Goal: Task Accomplishment & Management: Manage account settings

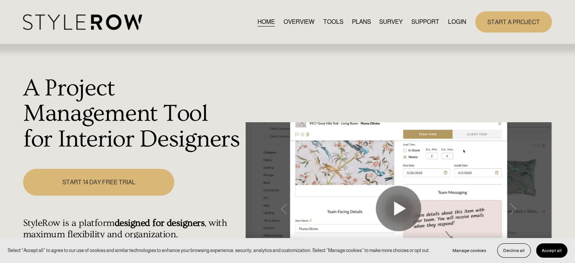
click at [450, 22] on link "LOGIN" at bounding box center [457, 22] width 18 height 10
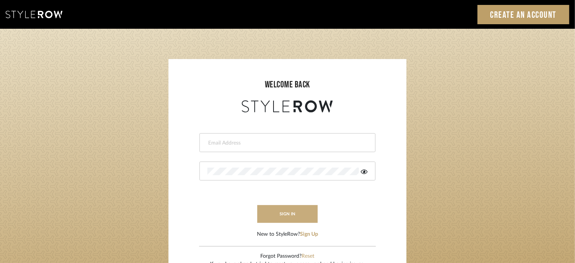
type input "lisaf@fontaine-ds.com"
click at [286, 212] on button "sign in" at bounding box center [287, 214] width 60 height 18
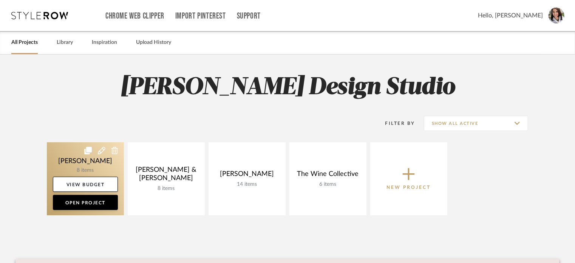
click at [71, 163] on link at bounding box center [85, 178] width 77 height 73
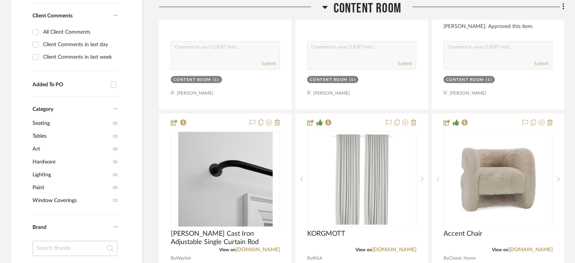
scroll to position [601, 0]
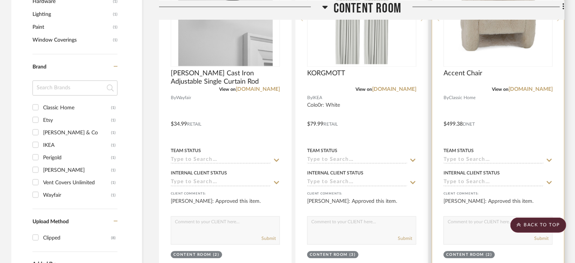
click at [462, 160] on input at bounding box center [493, 160] width 100 height 7
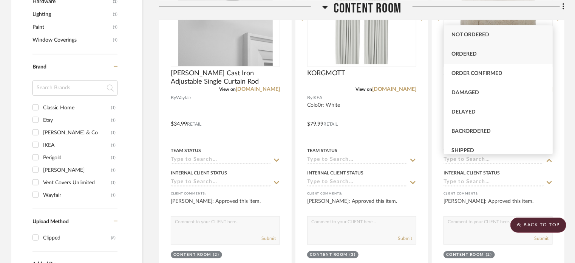
click at [473, 45] on div "Ordered" at bounding box center [498, 54] width 109 height 19
type input "9/22/2025"
type input "Ordered"
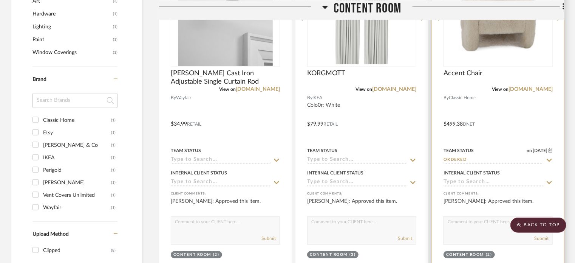
scroll to position [613, 0]
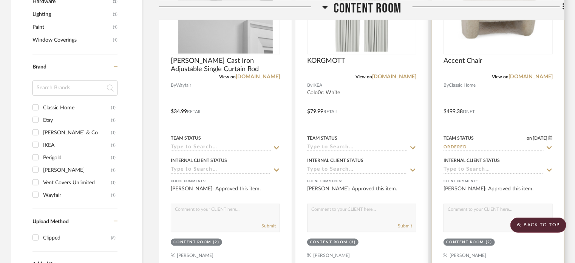
click at [475, 171] on input at bounding box center [493, 170] width 100 height 7
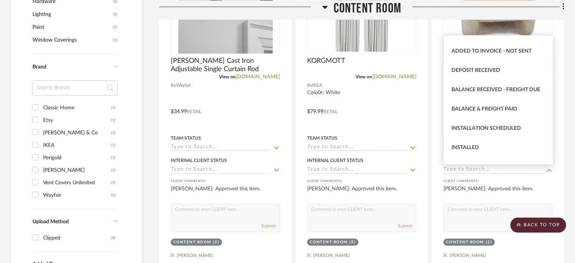
scroll to position [130, 0]
click at [570, 131] on div "Filter by keyword, category or name prior to exporting to Excel or Bulk Actions…" at bounding box center [287, 92] width 575 height 1128
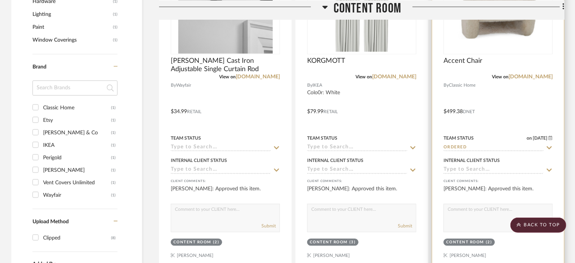
click at [486, 169] on input at bounding box center [493, 170] width 100 height 7
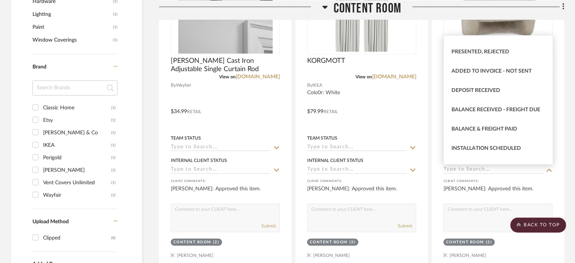
scroll to position [116, 0]
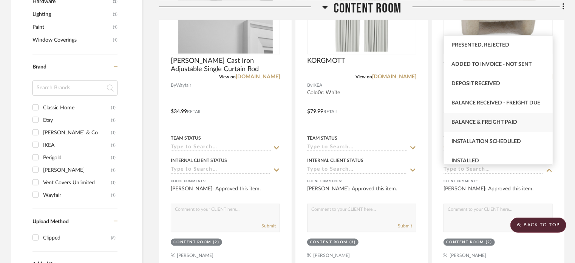
click at [528, 122] on div "Balance & Freight Paid" at bounding box center [498, 122] width 109 height 19
type input "9/22/2025"
type input "Balance & Freight Paid"
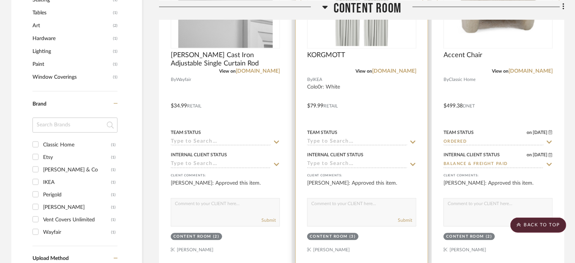
scroll to position [622, 0]
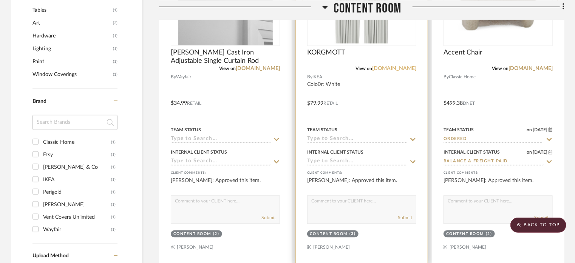
click at [403, 68] on link "ikea.com" at bounding box center [394, 68] width 44 height 5
click at [337, 139] on input at bounding box center [357, 139] width 100 height 7
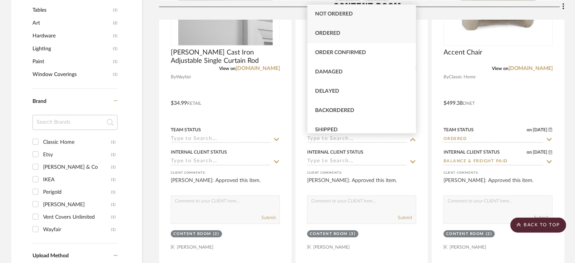
click at [338, 30] on div "Ordered" at bounding box center [361, 33] width 109 height 19
type input "9/22/2025"
type input "Ordered"
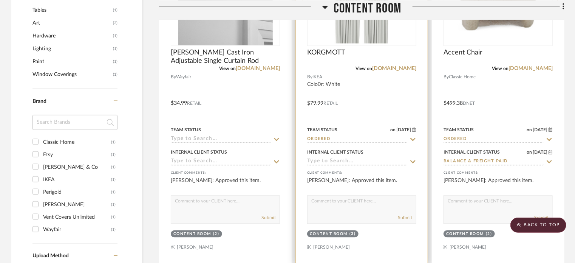
click at [355, 161] on input at bounding box center [357, 161] width 100 height 7
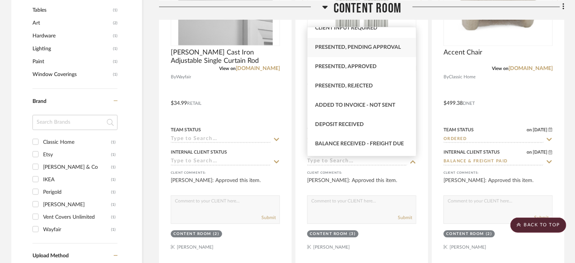
scroll to position [104, 0]
click at [354, 127] on span "Balance & Freight Paid" at bounding box center [348, 124] width 66 height 5
type input "9/22/2025"
type input "Balance & Freight Paid"
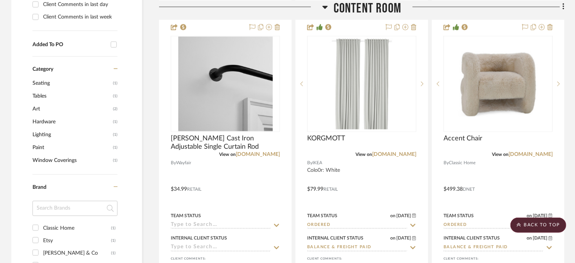
scroll to position [536, 0]
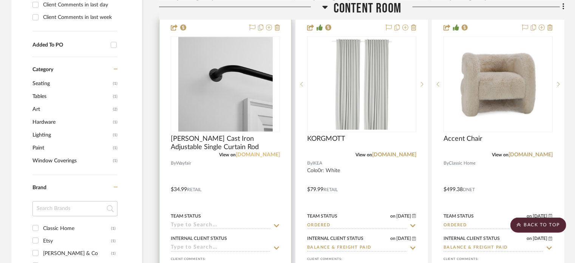
click at [256, 154] on link "wayfair.com" at bounding box center [258, 154] width 44 height 5
click at [246, 184] on div at bounding box center [225, 184] width 132 height 331
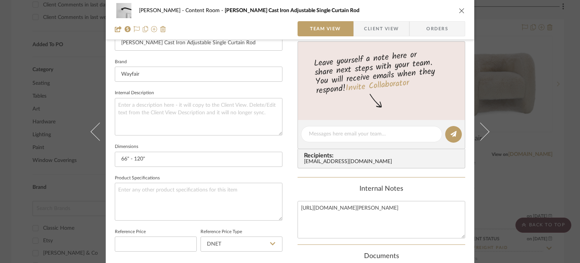
scroll to position [182, 0]
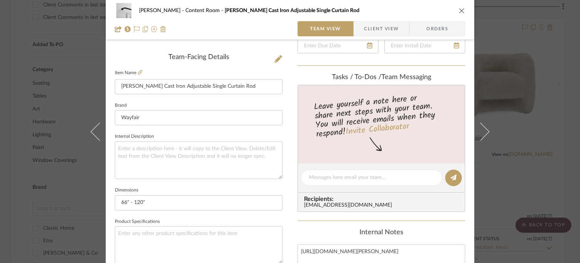
click at [463, 11] on div "Amini, Mona Content Room Jarrod Cast Iron Adjustable Single Curtain Rod Team Vi…" at bounding box center [290, 20] width 369 height 40
click at [462, 9] on icon "close" at bounding box center [462, 11] width 6 height 6
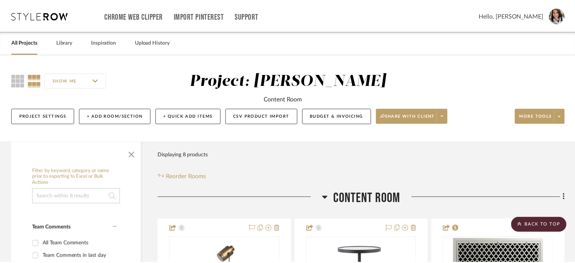
scroll to position [536, 0]
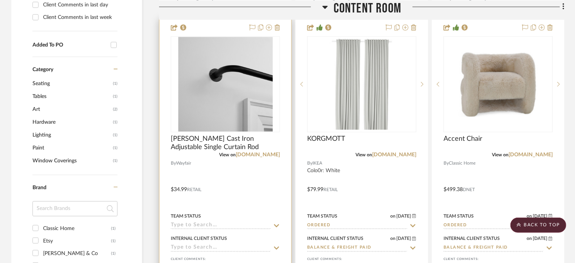
click at [225, 225] on input at bounding box center [221, 225] width 100 height 7
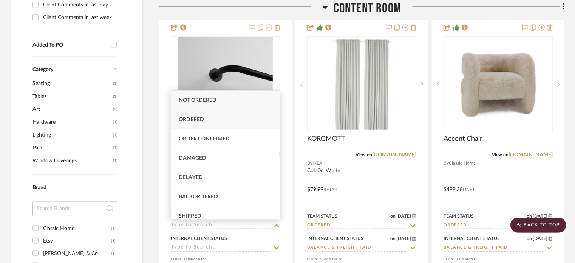
click at [209, 119] on div "Ordered" at bounding box center [225, 119] width 109 height 19
type input "9/22/2025"
type input "Ordered"
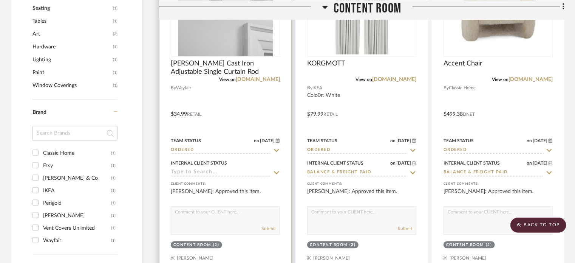
scroll to position [611, 0]
click at [234, 172] on input at bounding box center [221, 172] width 100 height 7
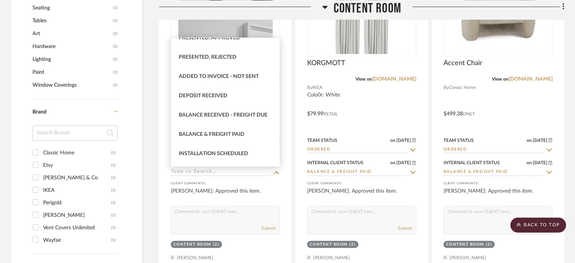
scroll to position [106, 0]
click at [233, 134] on span "Balance & Freight Paid" at bounding box center [212, 133] width 66 height 5
type input "9/22/2025"
type input "Balance & Freight Paid"
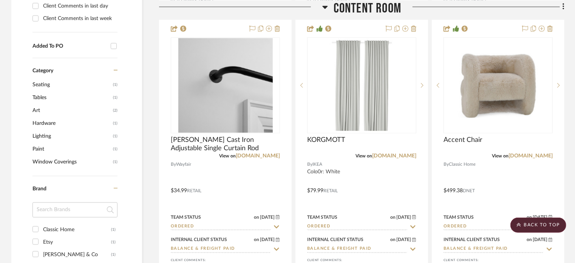
scroll to position [534, 0]
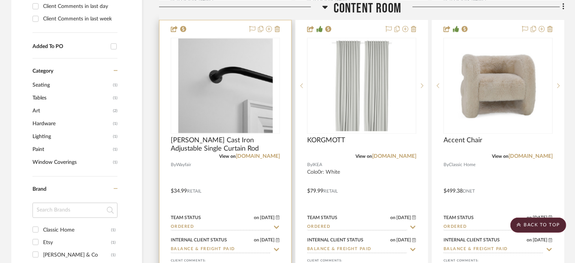
click at [233, 168] on div at bounding box center [225, 185] width 132 height 331
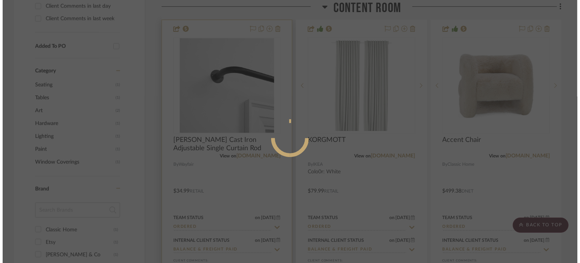
scroll to position [0, 0]
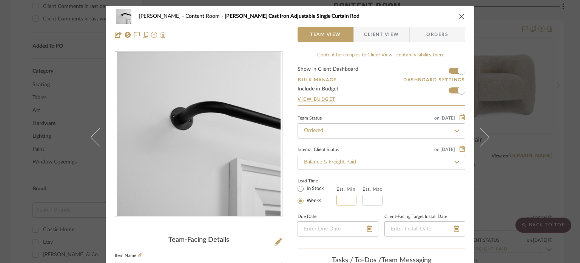
click at [341, 199] on input at bounding box center [347, 200] width 20 height 11
click at [367, 226] on div at bounding box center [338, 228] width 81 height 15
click at [357, 227] on icon at bounding box center [359, 228] width 5 height 6
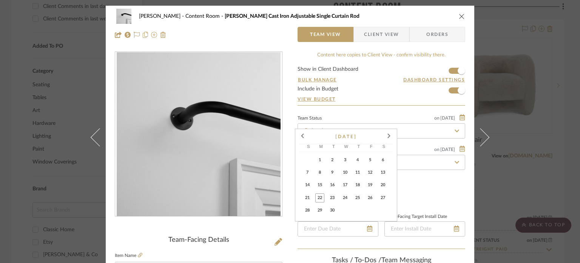
click at [320, 214] on span "29" at bounding box center [319, 209] width 9 height 9
type input "9/29/2025"
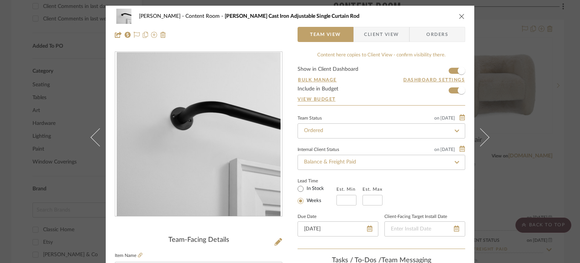
click at [459, 18] on icon "close" at bounding box center [462, 16] width 6 height 6
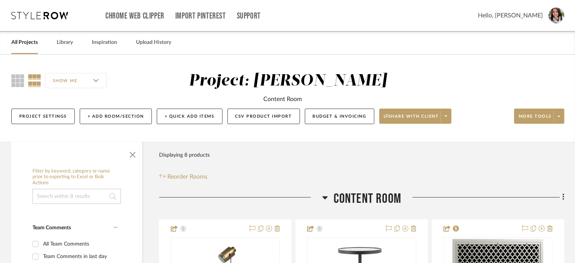
click at [16, 36] on div "All Projects" at bounding box center [24, 42] width 26 height 23
click at [20, 45] on link "All Projects" at bounding box center [24, 42] width 26 height 10
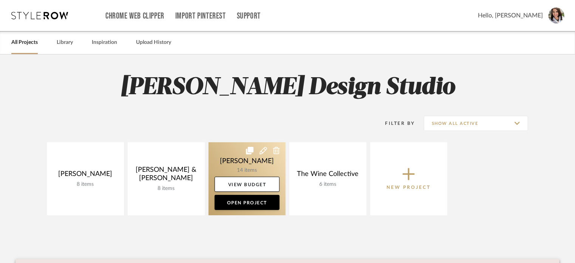
click at [227, 161] on link at bounding box center [247, 178] width 77 height 73
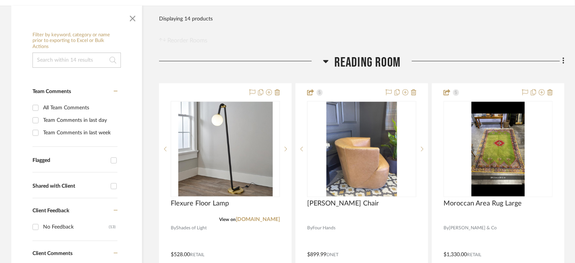
scroll to position [159, 0]
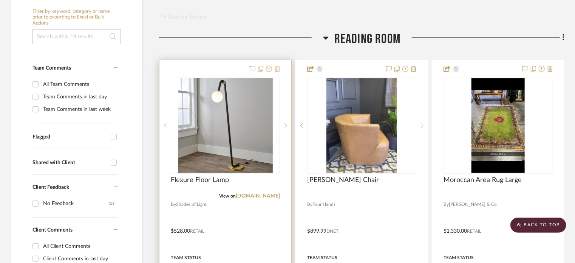
click at [275, 66] on icon at bounding box center [277, 69] width 5 height 6
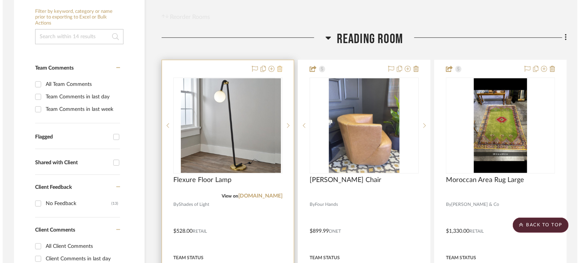
scroll to position [0, 0]
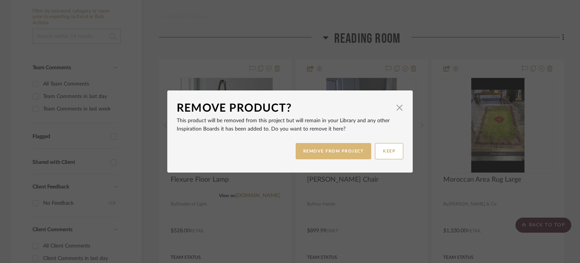
click at [317, 154] on button "REMOVE FROM PROJECT" at bounding box center [334, 151] width 76 height 16
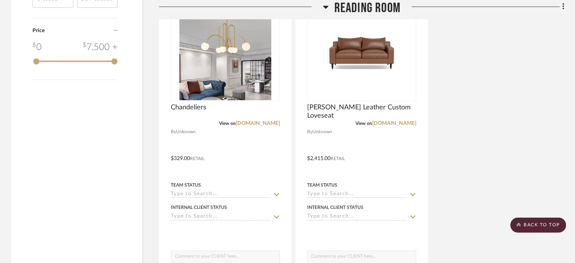
scroll to position [904, 0]
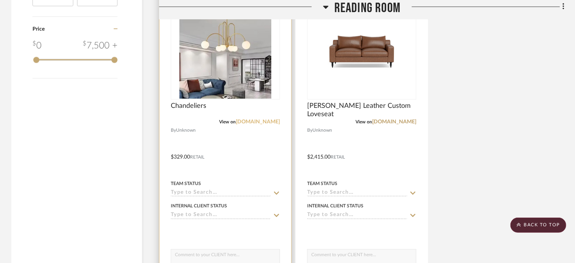
click at [263, 120] on link "[DOMAIN_NAME]" at bounding box center [258, 121] width 44 height 5
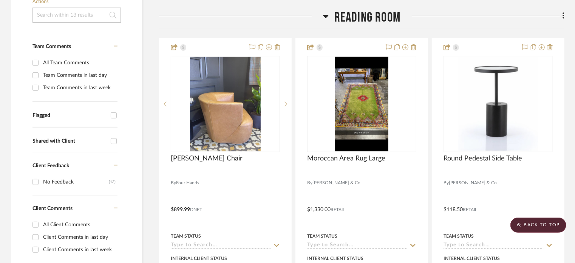
scroll to position [6, 0]
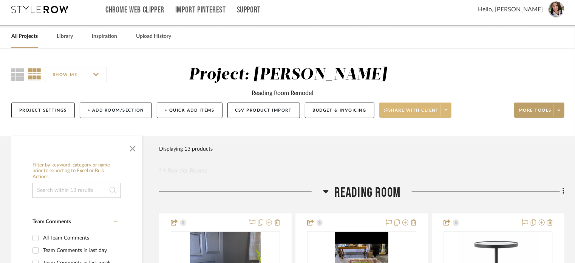
click at [445, 111] on icon at bounding box center [446, 110] width 3 height 4
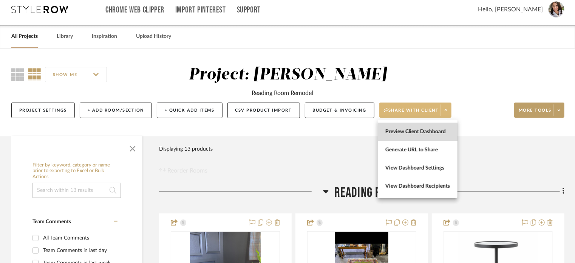
click at [417, 135] on button "Preview Client Dashboard" at bounding box center [418, 131] width 80 height 18
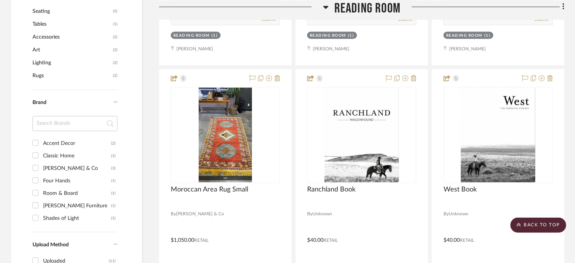
scroll to position [498, 0]
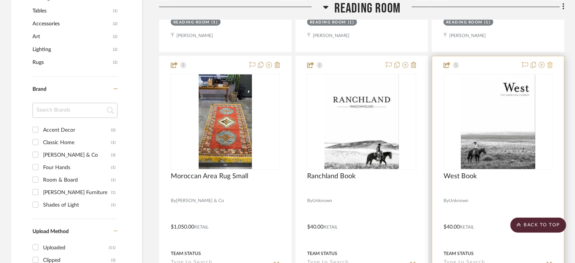
click at [550, 64] on icon at bounding box center [549, 65] width 5 height 6
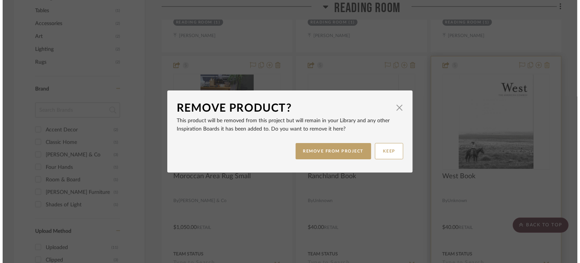
scroll to position [0, 0]
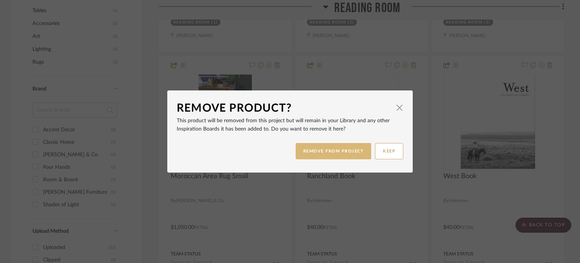
click at [343, 155] on button "REMOVE FROM PROJECT" at bounding box center [334, 151] width 76 height 16
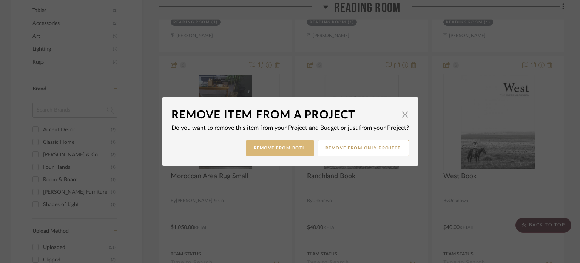
click at [275, 151] on button "Remove from Both" at bounding box center [280, 148] width 68 height 16
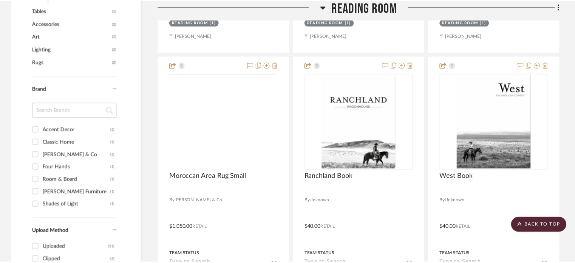
scroll to position [498, 0]
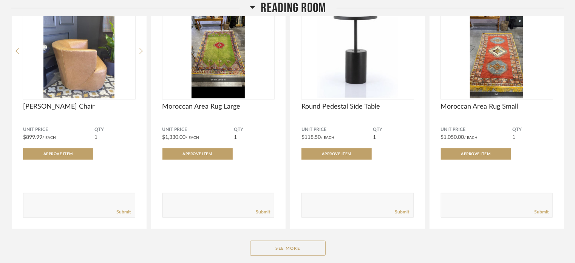
scroll to position [160, 0]
click at [290, 253] on button "See More" at bounding box center [288, 247] width 76 height 15
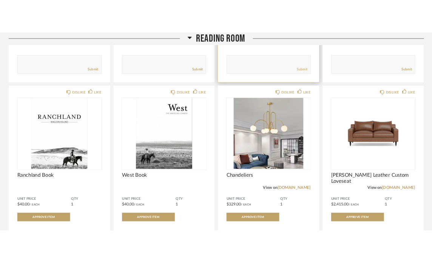
scroll to position [321, 0]
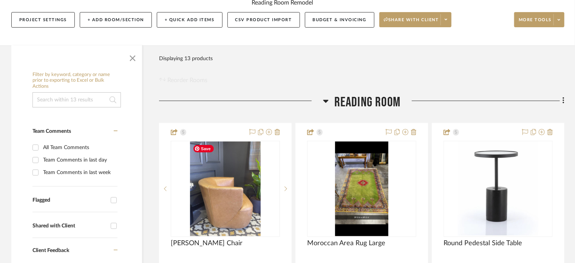
scroll to position [149, 0]
